Goal: Task Accomplishment & Management: Use online tool/utility

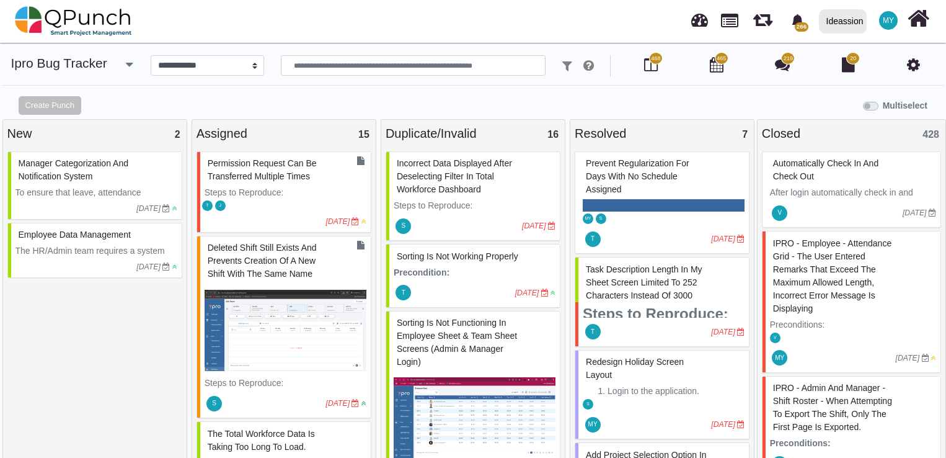
select select "****"
click at [353, 67] on input "text" at bounding box center [413, 65] width 265 height 21
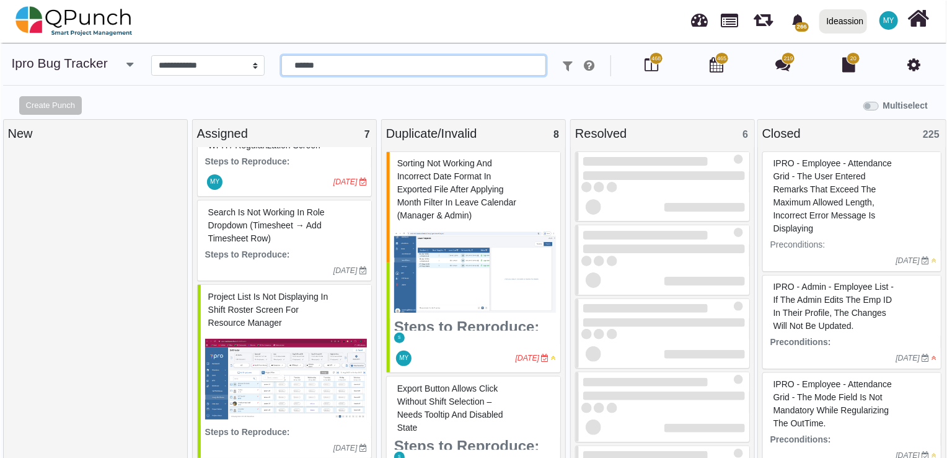
scroll to position [52, 0]
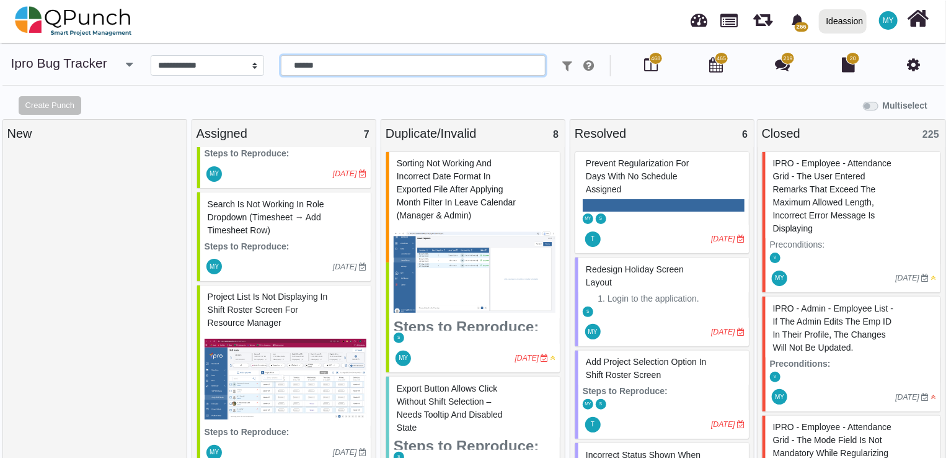
type input "******"
click at [298, 241] on p "Steps to Reproduce:" at bounding box center [286, 246] width 162 height 13
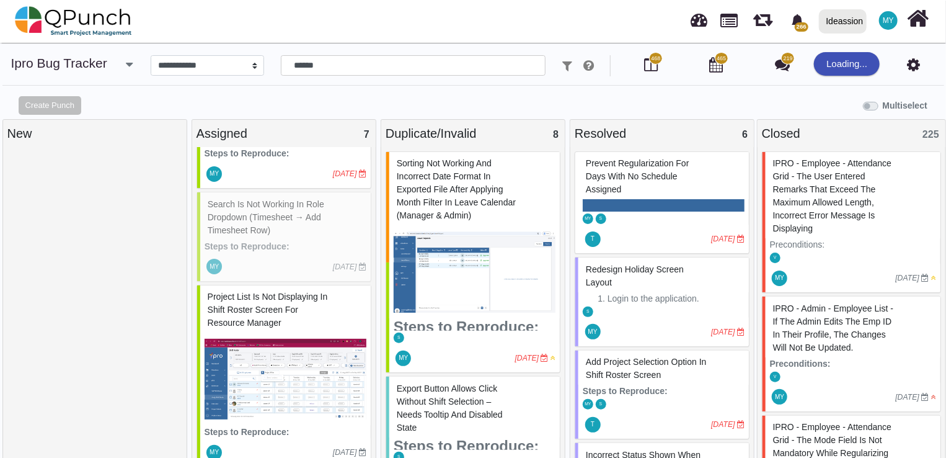
select select "***"
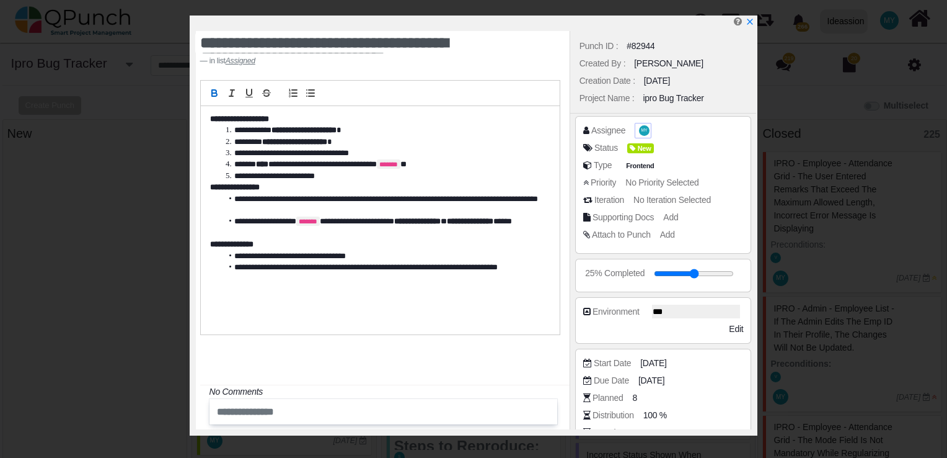
click at [639, 127] on span "MY" at bounding box center [644, 130] width 11 height 10
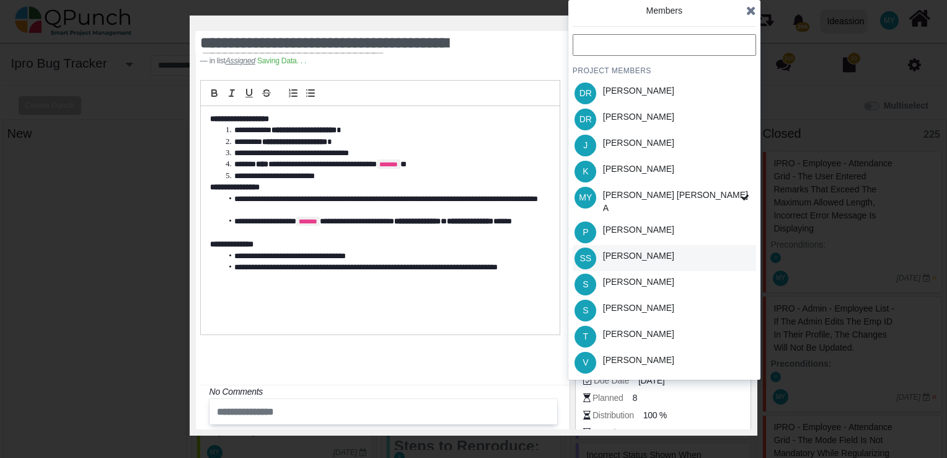
click at [621, 249] on div "[PERSON_NAME]" at bounding box center [638, 255] width 71 height 13
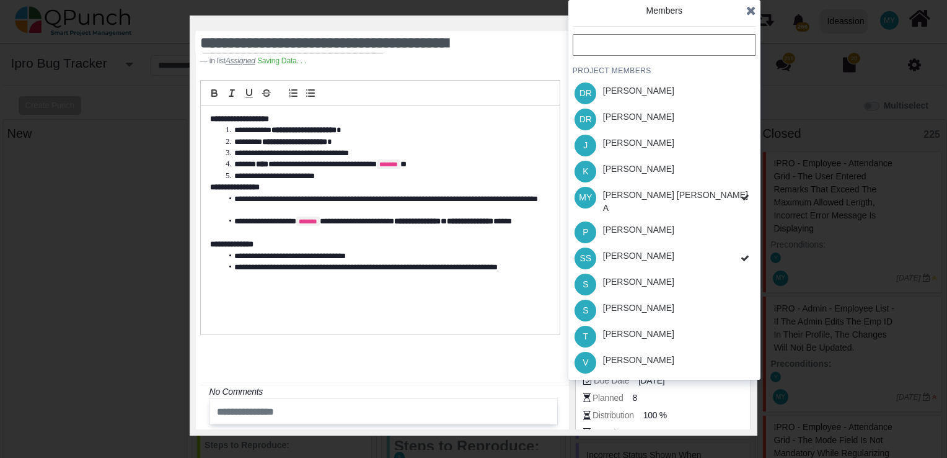
click at [622, 247] on div "PROJECT MEMBERS [PERSON_NAME] B [PERSON_NAME] J [PERSON_NAME] MY [PERSON_NAME] …" at bounding box center [665, 204] width 184 height 341
click at [623, 275] on div "[PERSON_NAME]" at bounding box center [638, 281] width 71 height 13
click at [636, 259] on div "[PERSON_NAME]" at bounding box center [639, 258] width 80 height 26
click at [751, 4] on span at bounding box center [751, 10] width 10 height 19
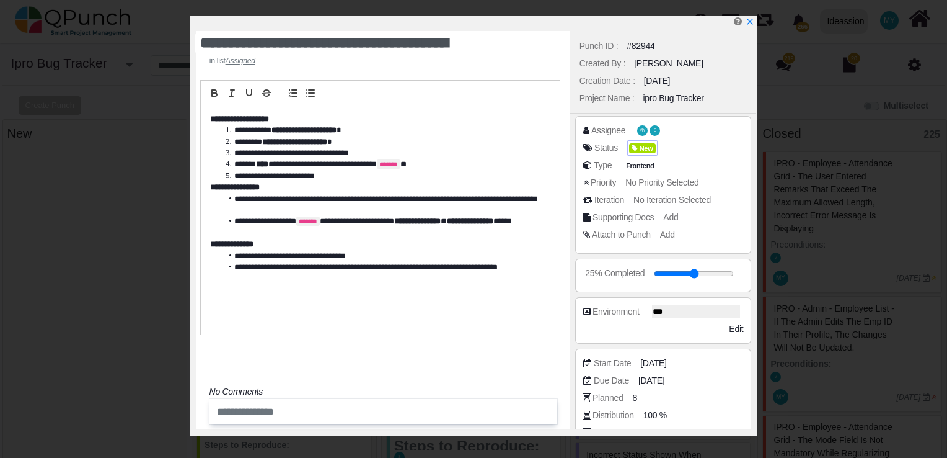
click at [634, 142] on div "New" at bounding box center [642, 147] width 27 height 13
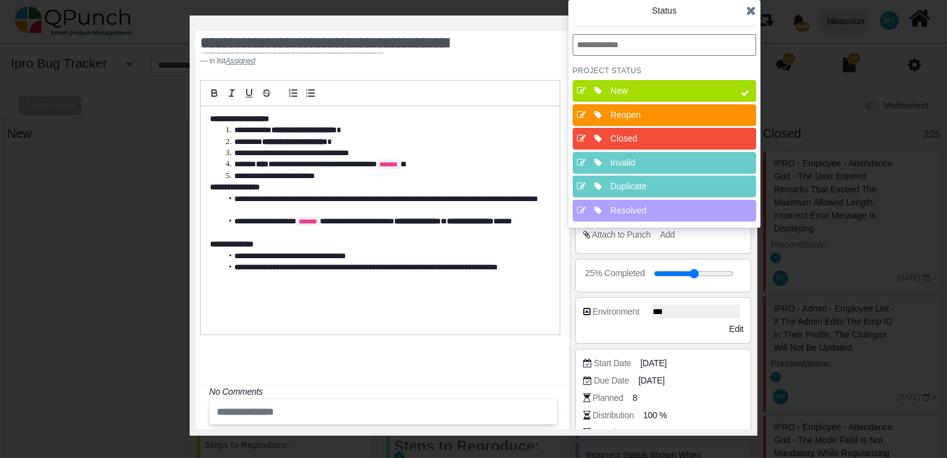
drag, startPoint x: 636, startPoint y: 210, endPoint x: 657, endPoint y: 151, distance: 62.6
click at [636, 208] on div "Resolved" at bounding box center [668, 210] width 115 height 13
click at [671, 80] on div "New" at bounding box center [668, 91] width 124 height 22
click at [751, 9] on icon at bounding box center [751, 10] width 10 height 12
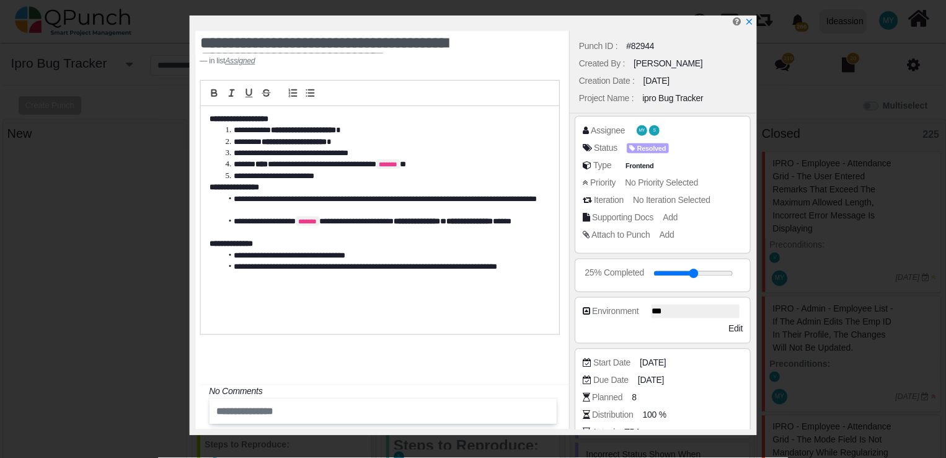
scroll to position [222, 0]
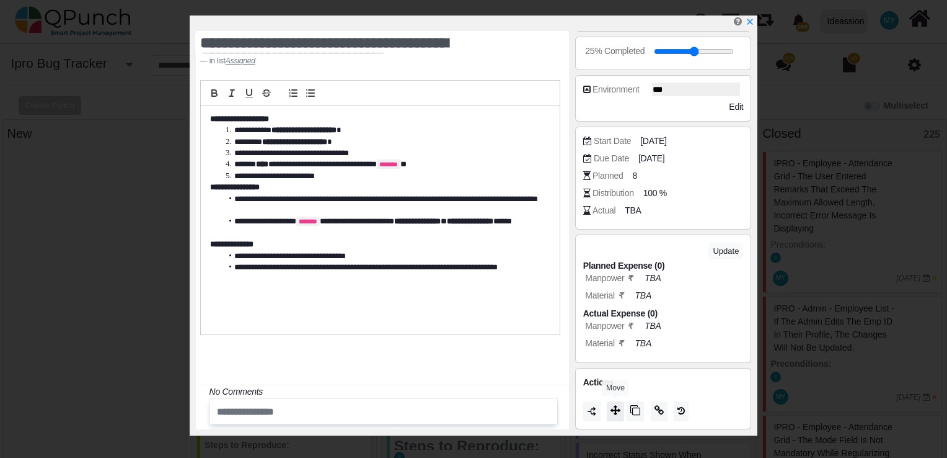
click at [613, 405] on icon at bounding box center [616, 410] width 10 height 10
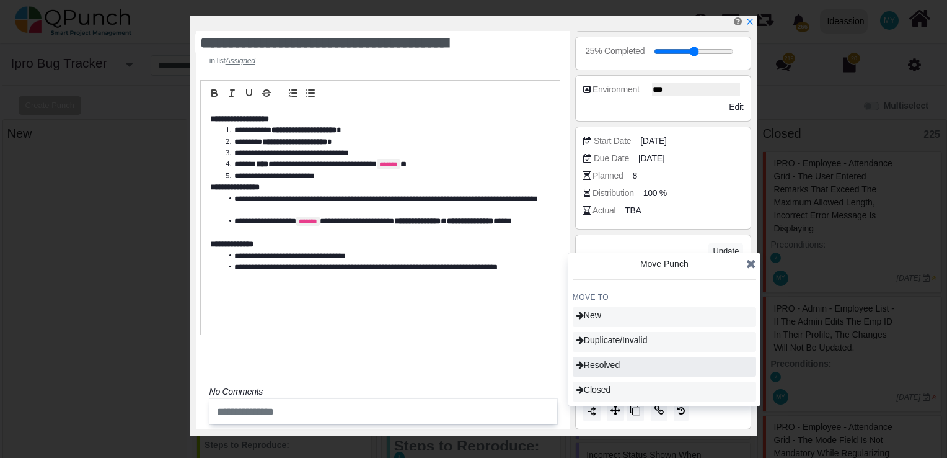
click at [610, 363] on span "Resolved" at bounding box center [598, 365] width 43 height 10
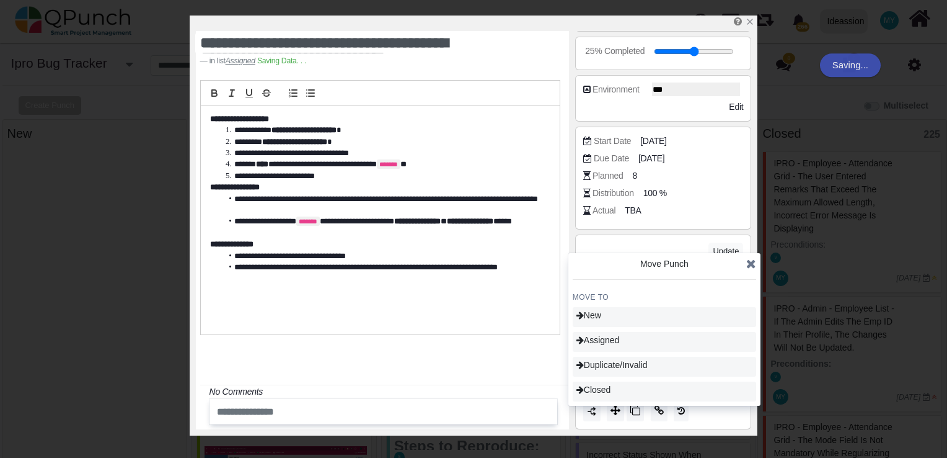
type input "**"
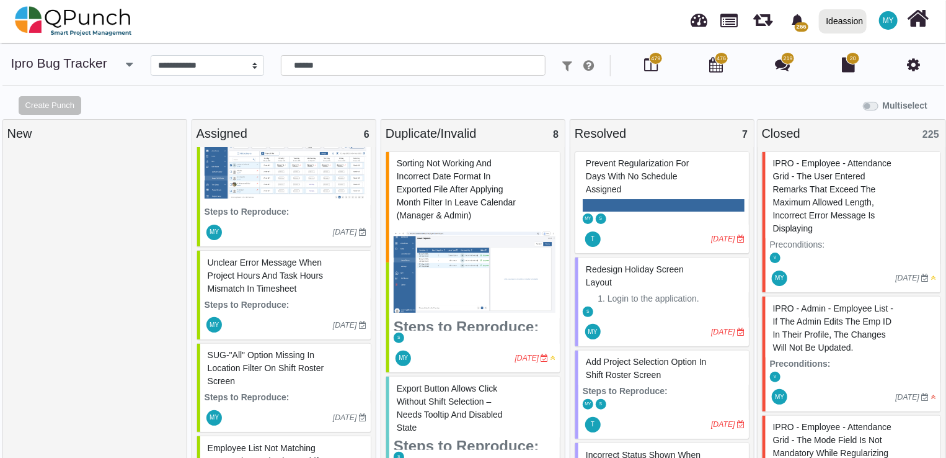
scroll to position [404, 0]
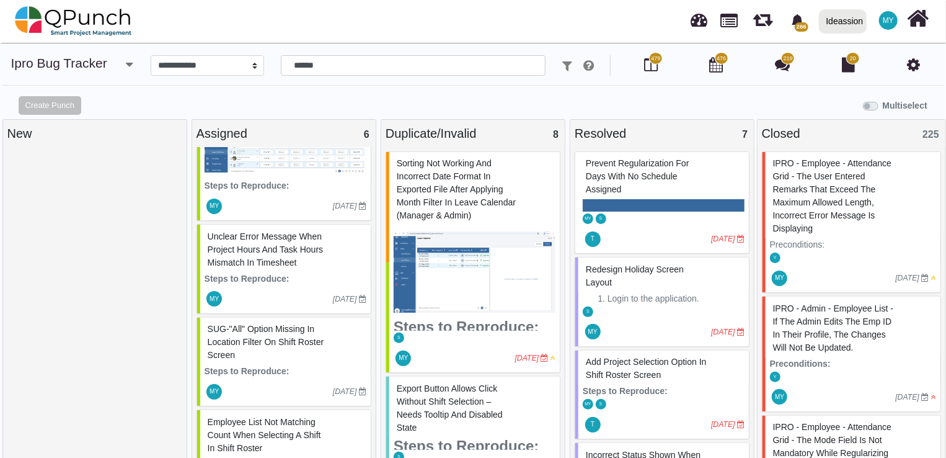
click at [277, 254] on div "Unclear error message when project hours and task hours mismatch in Timesheet" at bounding box center [286, 249] width 162 height 45
select select "***"
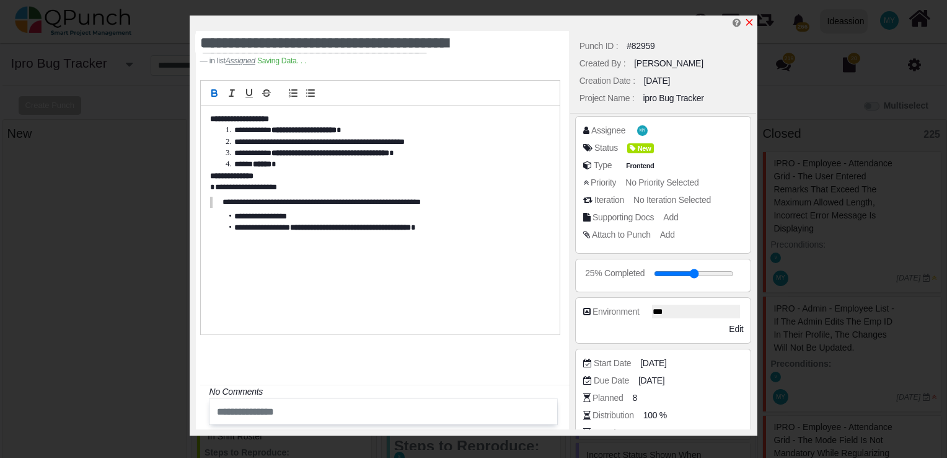
click at [746, 23] on icon "x" at bounding box center [750, 22] width 10 height 10
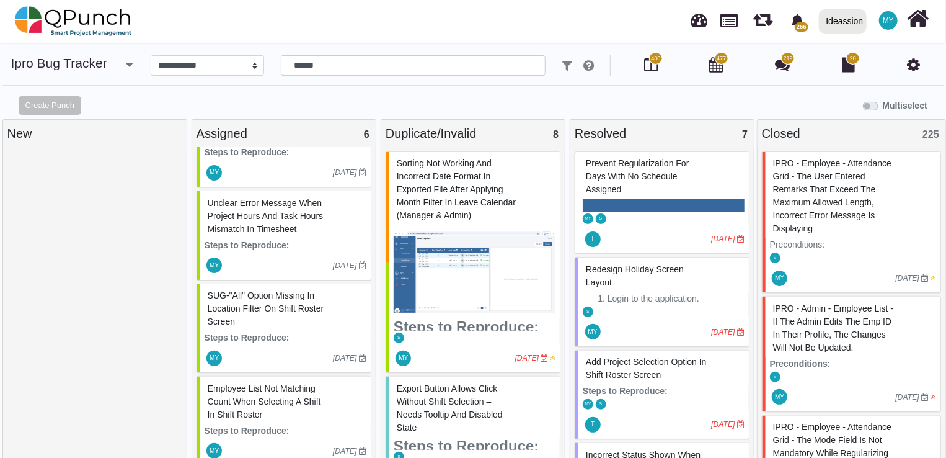
scroll to position [450, 0]
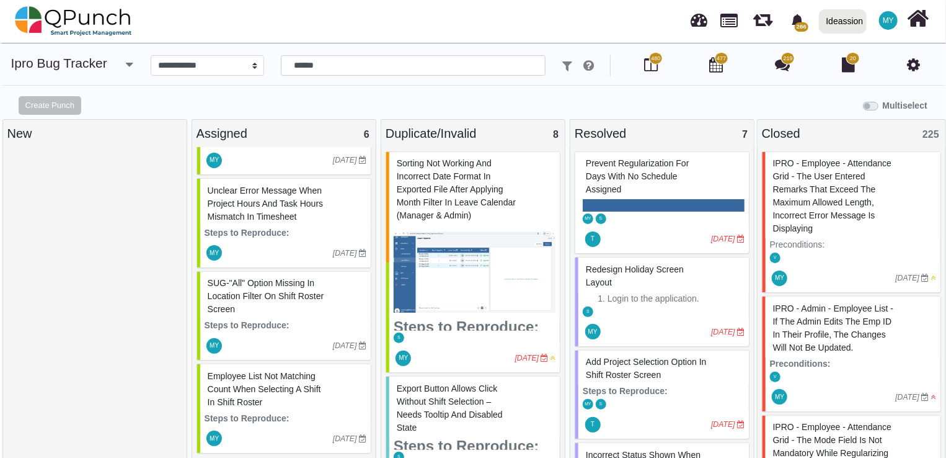
click at [567, 97] on div "Multiselect" at bounding box center [592, 104] width 710 height 20
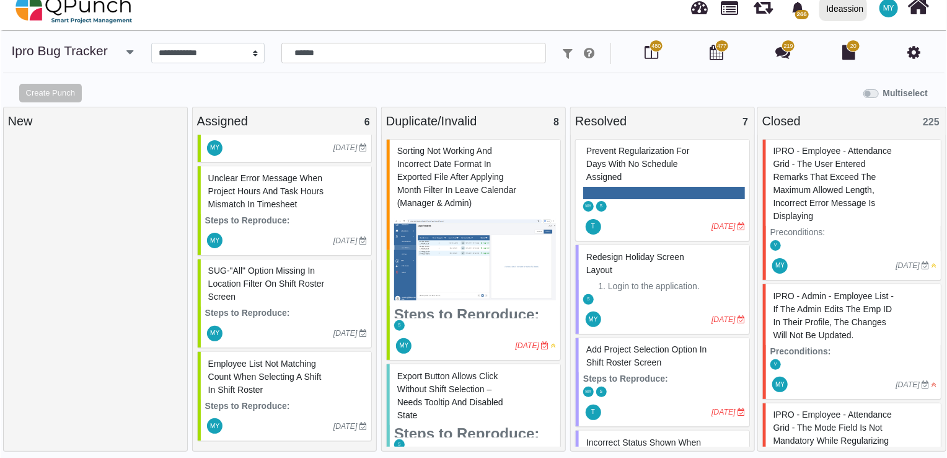
scroll to position [0, 0]
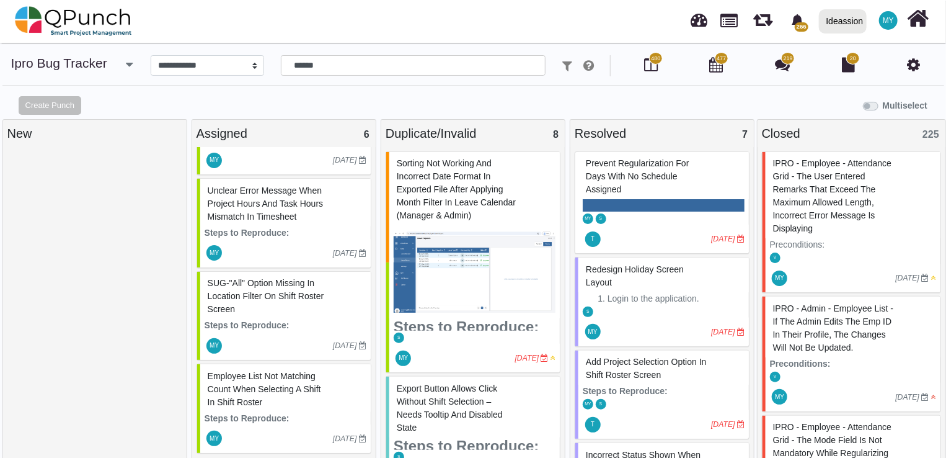
click at [296, 407] on div "Employee list not matching count when selecting a shift in Shift Roster" at bounding box center [286, 388] width 162 height 45
select select "***"
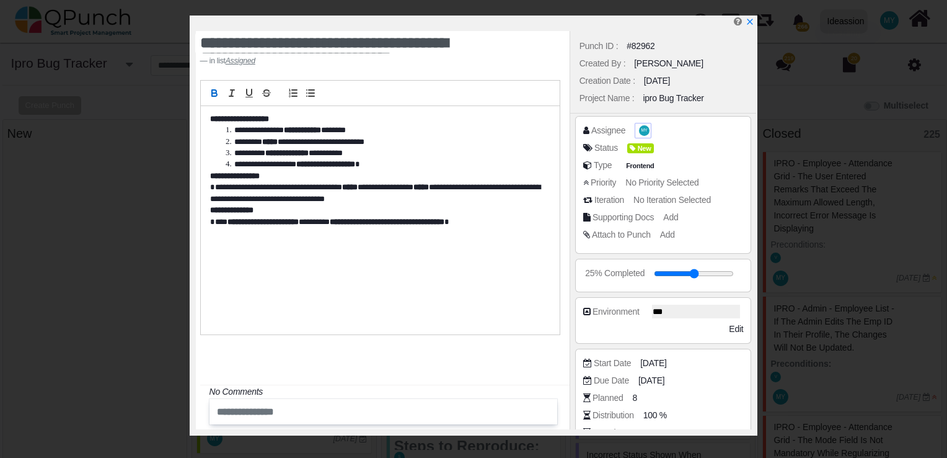
click at [644, 130] on span "MY" at bounding box center [645, 130] width 6 height 4
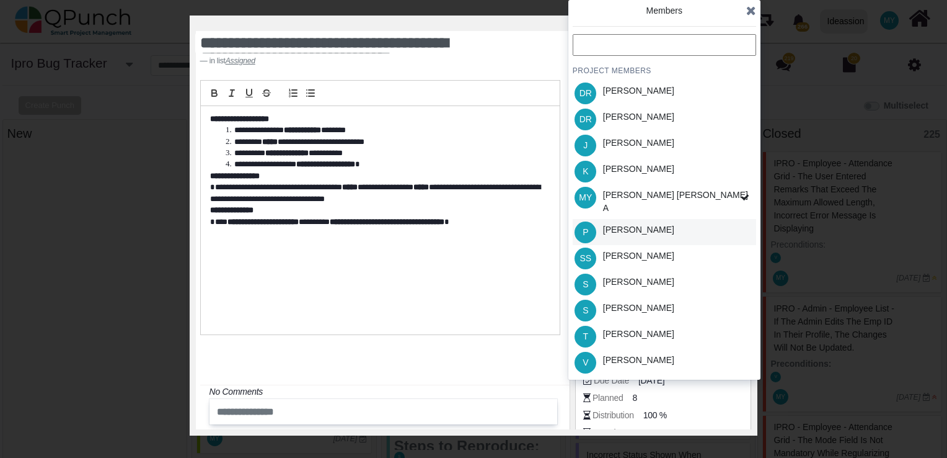
scroll to position [438, 0]
click at [640, 323] on div "T [PERSON_NAME]" at bounding box center [665, 336] width 184 height 26
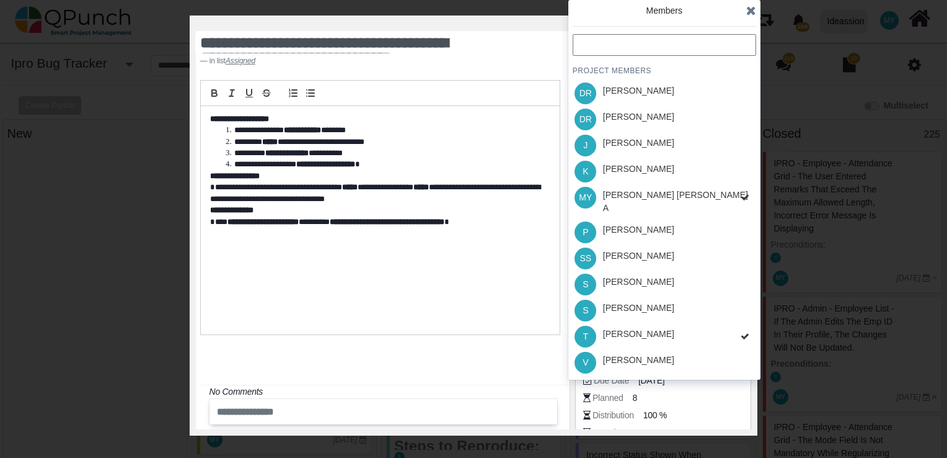
click at [677, 195] on div "[PERSON_NAME] [PERSON_NAME] A" at bounding box center [677, 201] width 149 height 26
click at [754, 11] on icon at bounding box center [751, 10] width 10 height 12
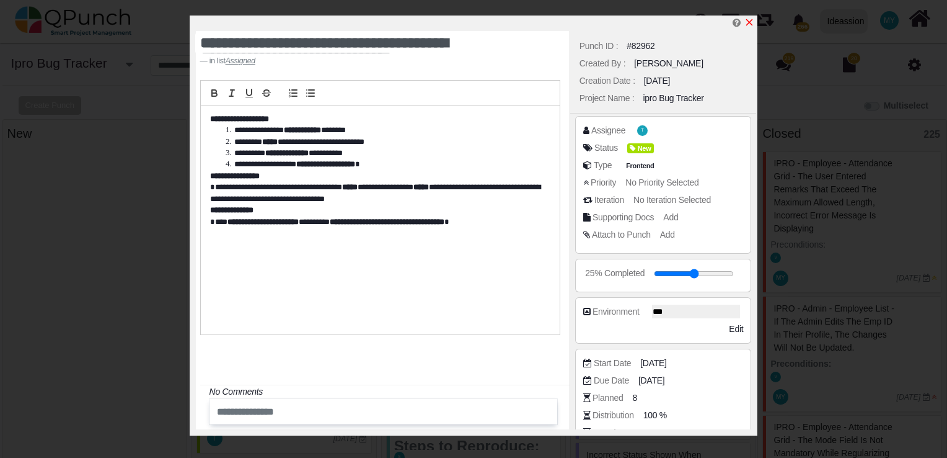
click at [746, 21] on icon "x" at bounding box center [750, 22] width 10 height 10
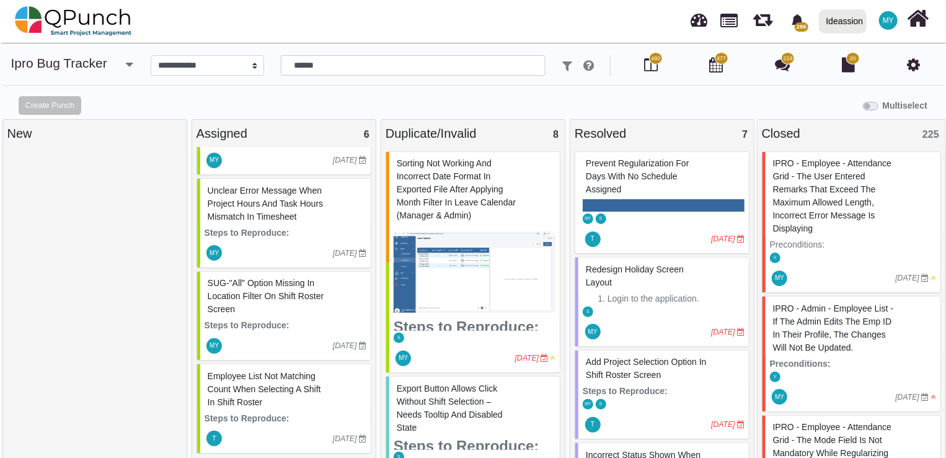
click at [270, 205] on span "Unclear error message when project hours and task hours mismatch in Timesheet" at bounding box center [266, 203] width 116 height 36
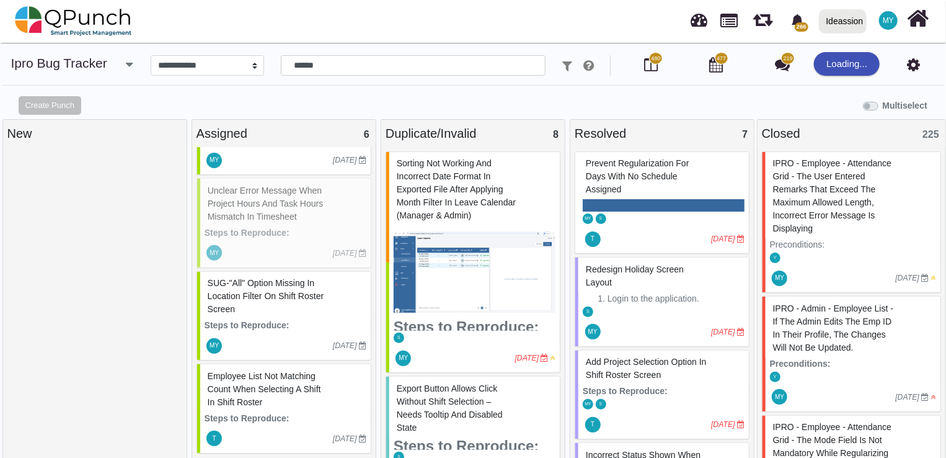
select select "***"
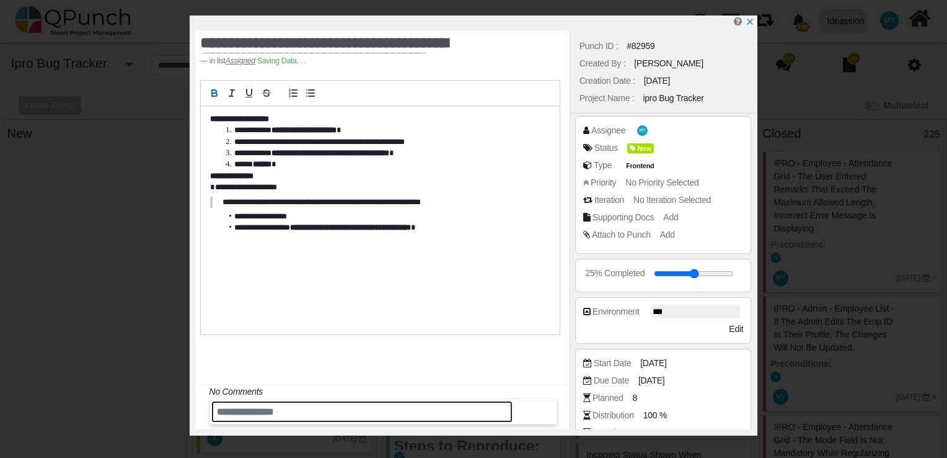
click at [277, 408] on input "text" at bounding box center [362, 411] width 300 height 20
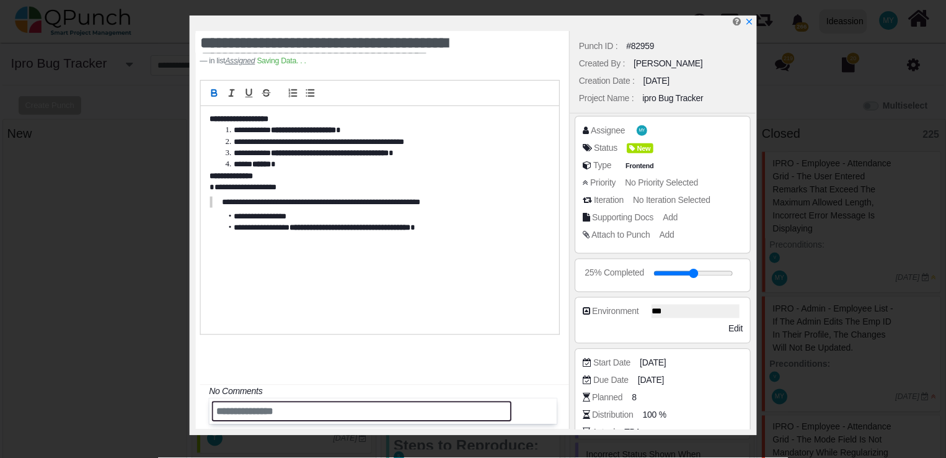
scroll to position [450, 0]
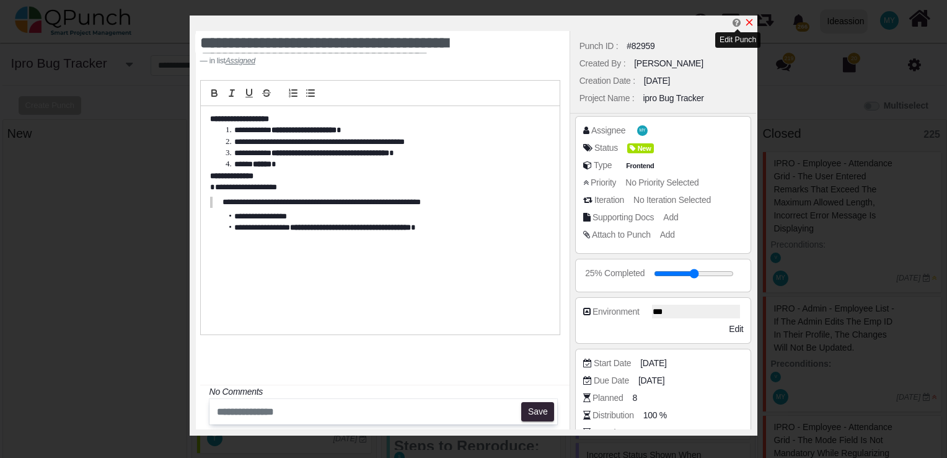
click at [748, 22] on icon "x" at bounding box center [749, 22] width 7 height 7
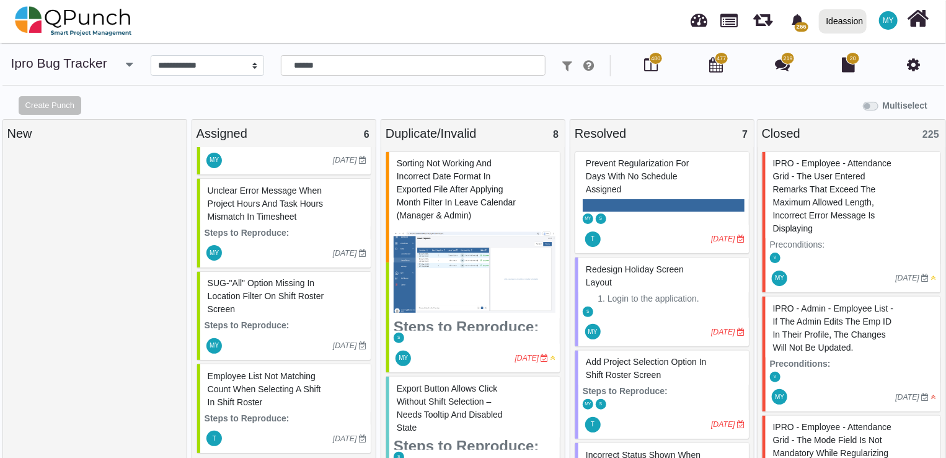
click at [62, 328] on div at bounding box center [94, 307] width 175 height 312
click at [89, 291] on div at bounding box center [94, 307] width 175 height 312
